Goal: Navigation & Orientation: Find specific page/section

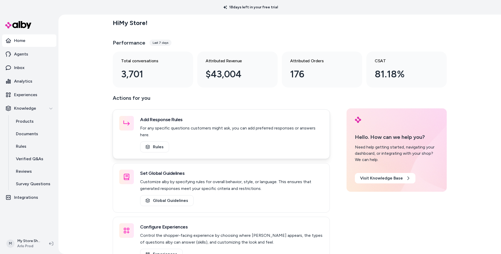
scroll to position [15, 0]
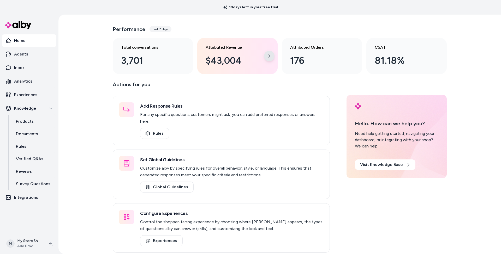
click at [265, 58] on div at bounding box center [269, 56] width 10 height 10
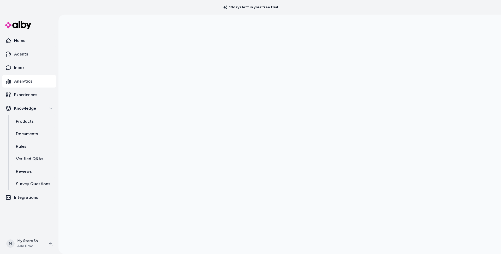
drag, startPoint x: 231, startPoint y: 8, endPoint x: 309, endPoint y: 8, distance: 78.2
click at [309, 8] on div "18 days left in your free trial" at bounding box center [250, 7] width 501 height 15
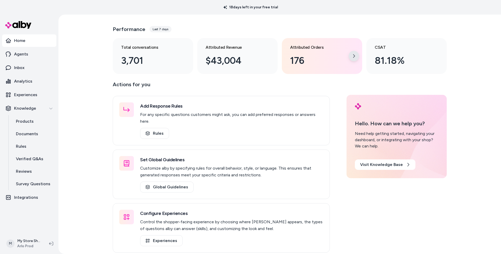
click at [352, 57] on icon at bounding box center [353, 56] width 4 height 4
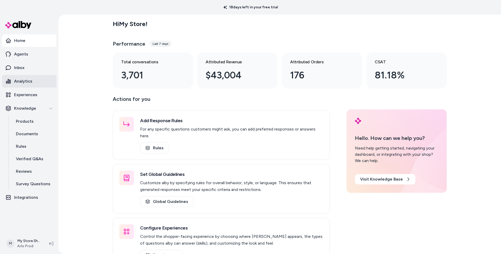
click at [27, 81] on p "Analytics" at bounding box center [23, 81] width 18 height 6
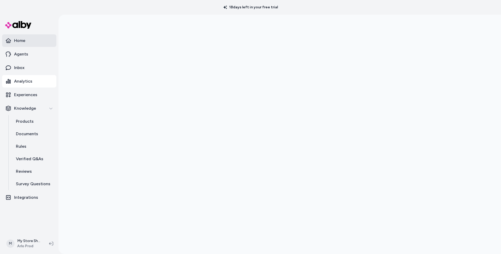
click at [20, 41] on p "Home" at bounding box center [19, 41] width 11 height 6
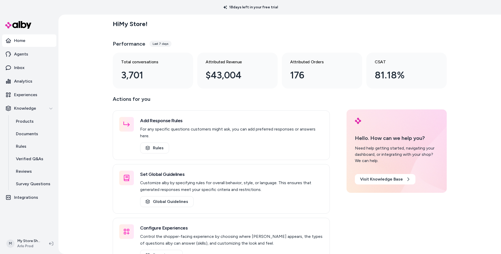
scroll to position [1, 0]
